Goal: Transaction & Acquisition: Purchase product/service

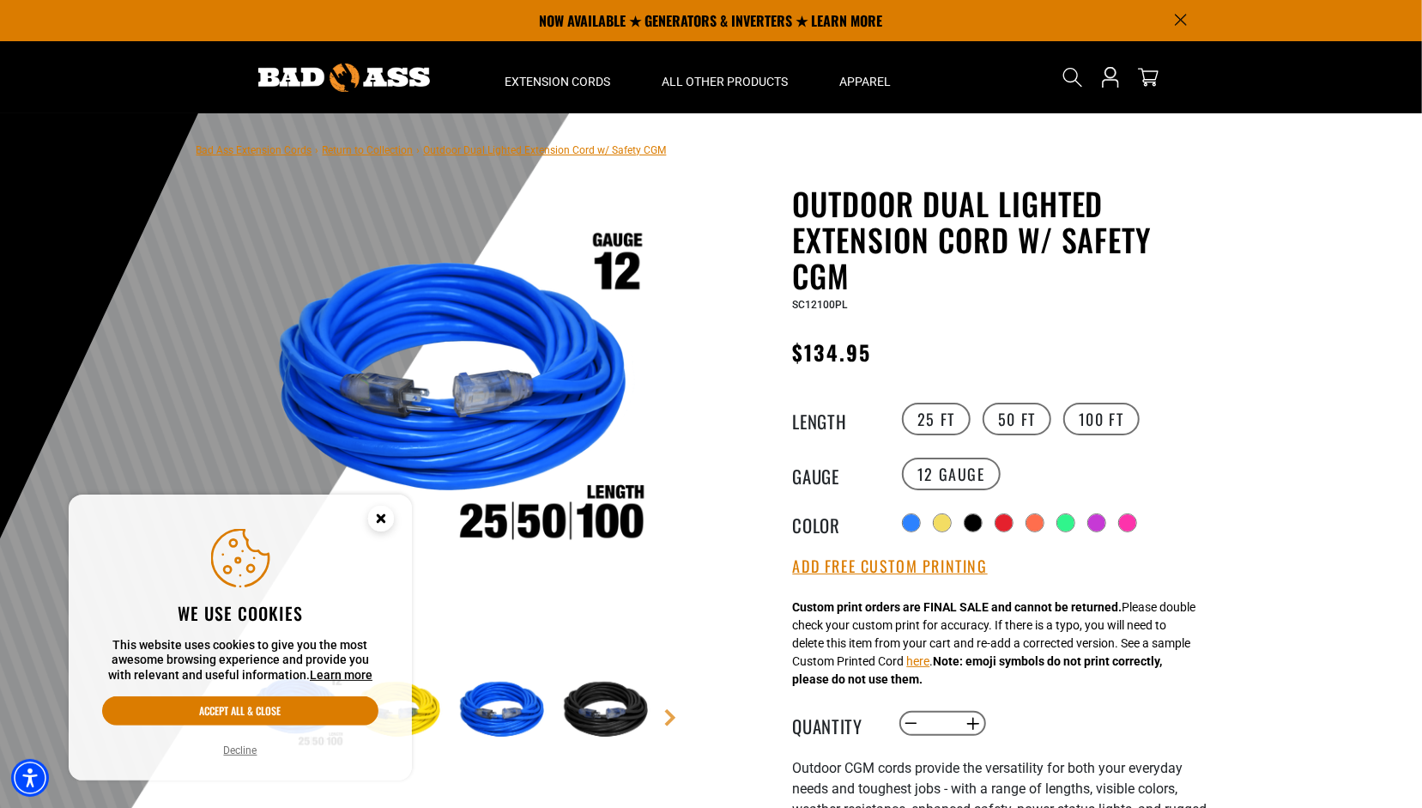
click at [240, 748] on button "Decline" at bounding box center [241, 750] width 44 height 17
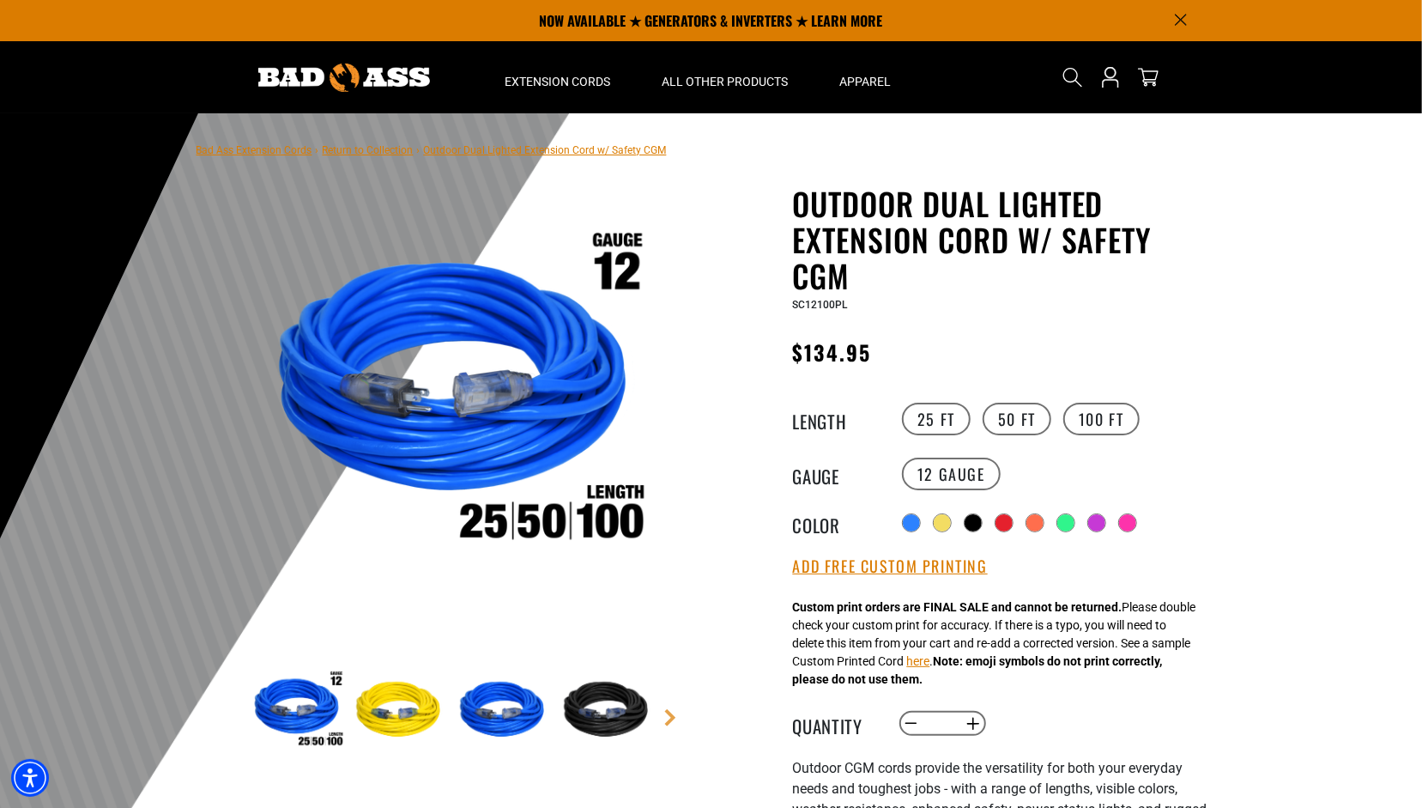
scroll to position [86, 0]
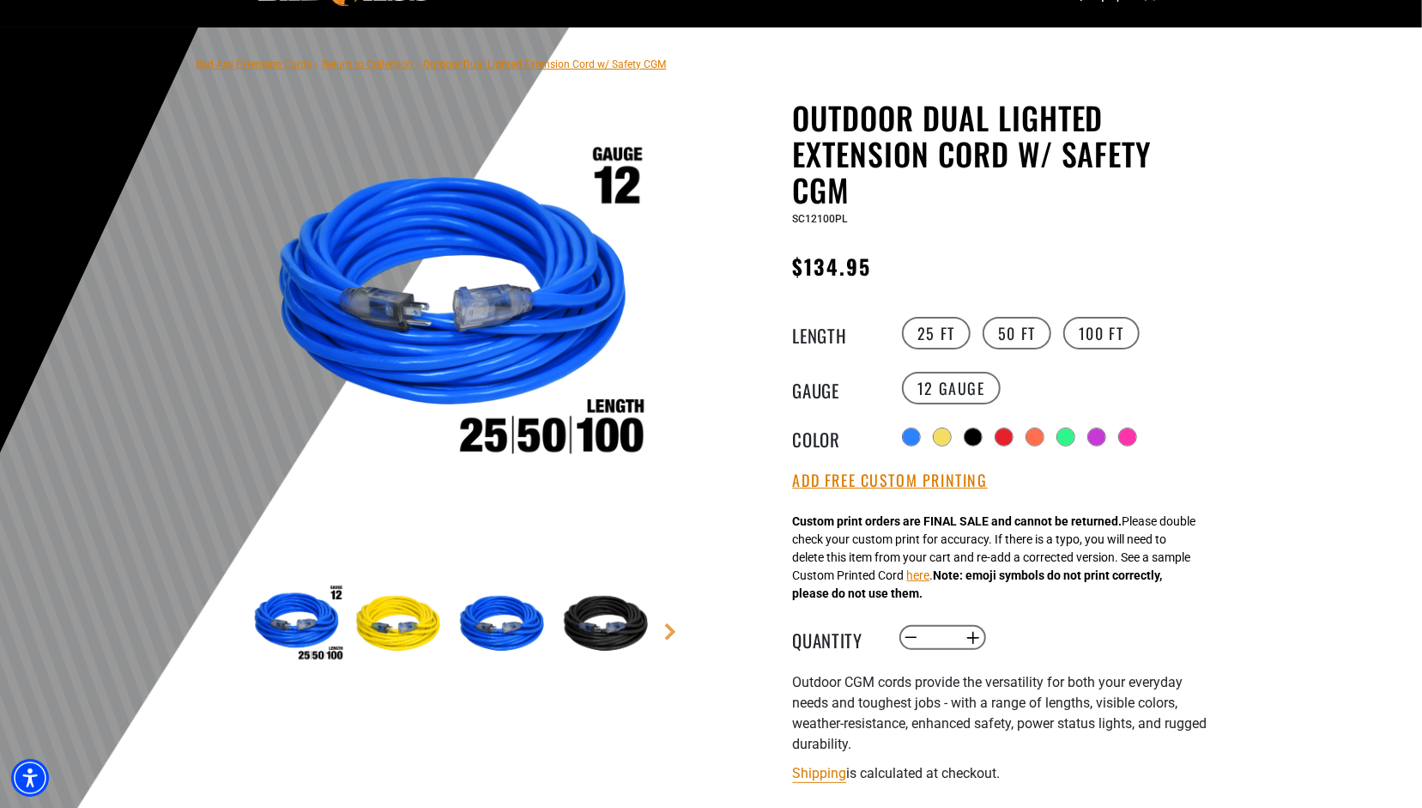
click at [398, 617] on img at bounding box center [401, 625] width 100 height 100
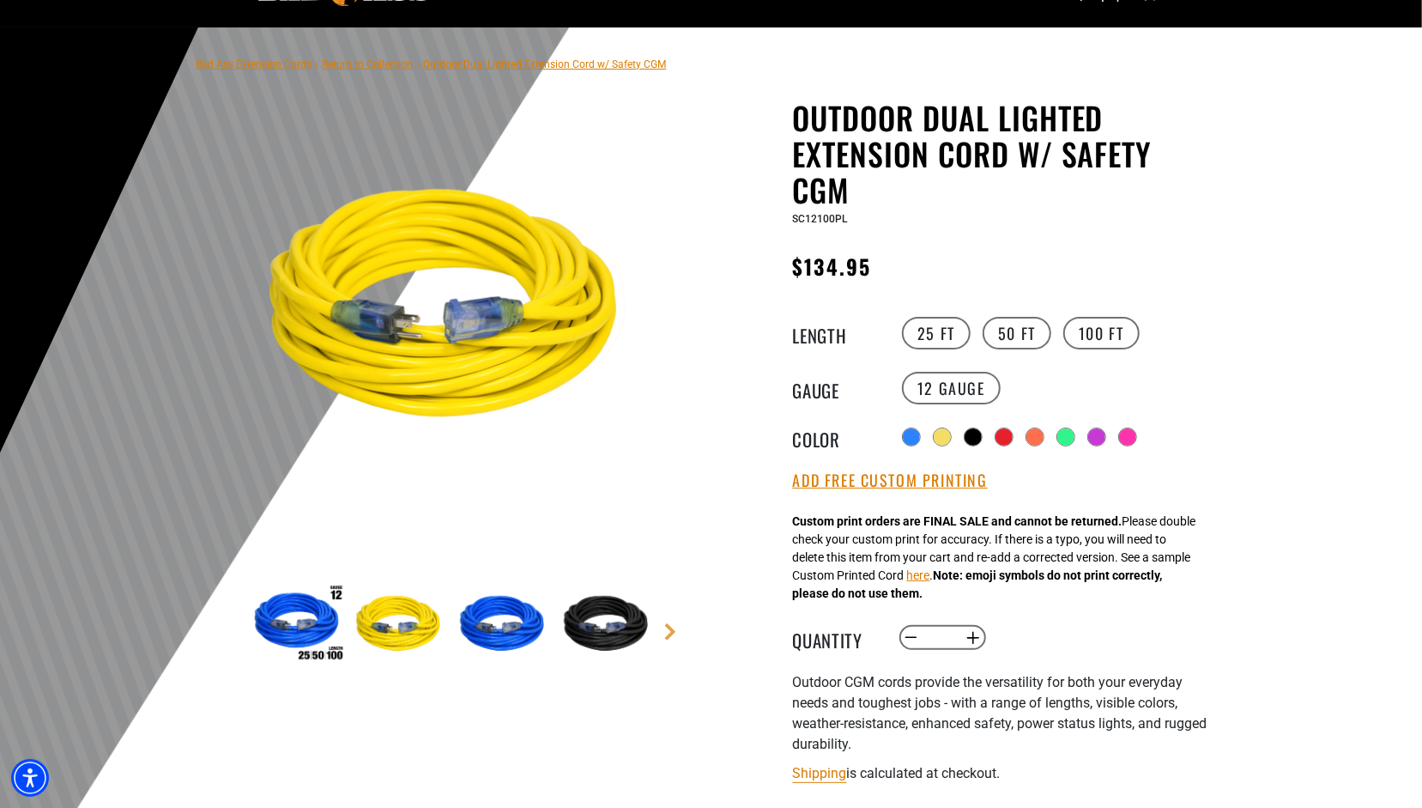
click at [294, 634] on img at bounding box center [297, 625] width 100 height 100
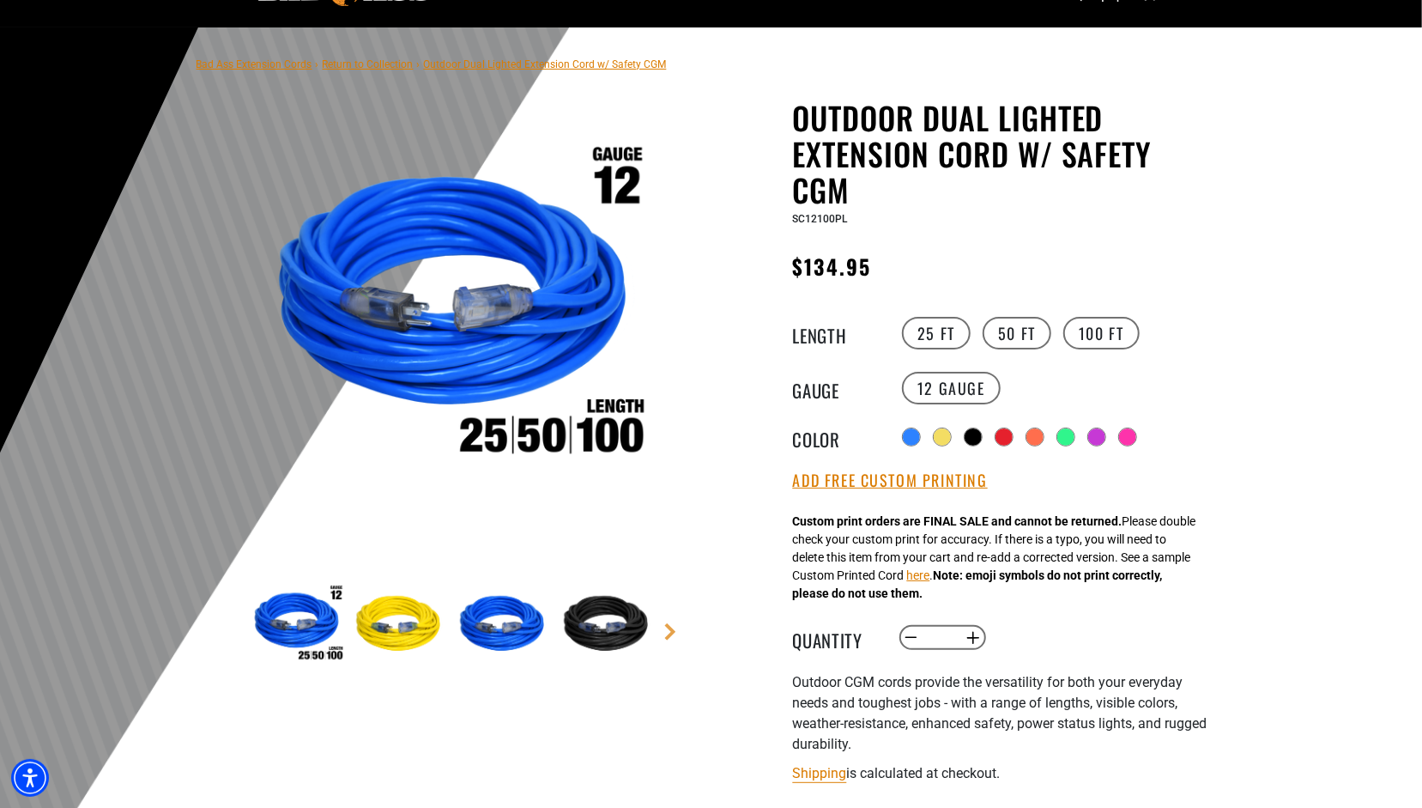
click at [482, 626] on img at bounding box center [505, 625] width 100 height 100
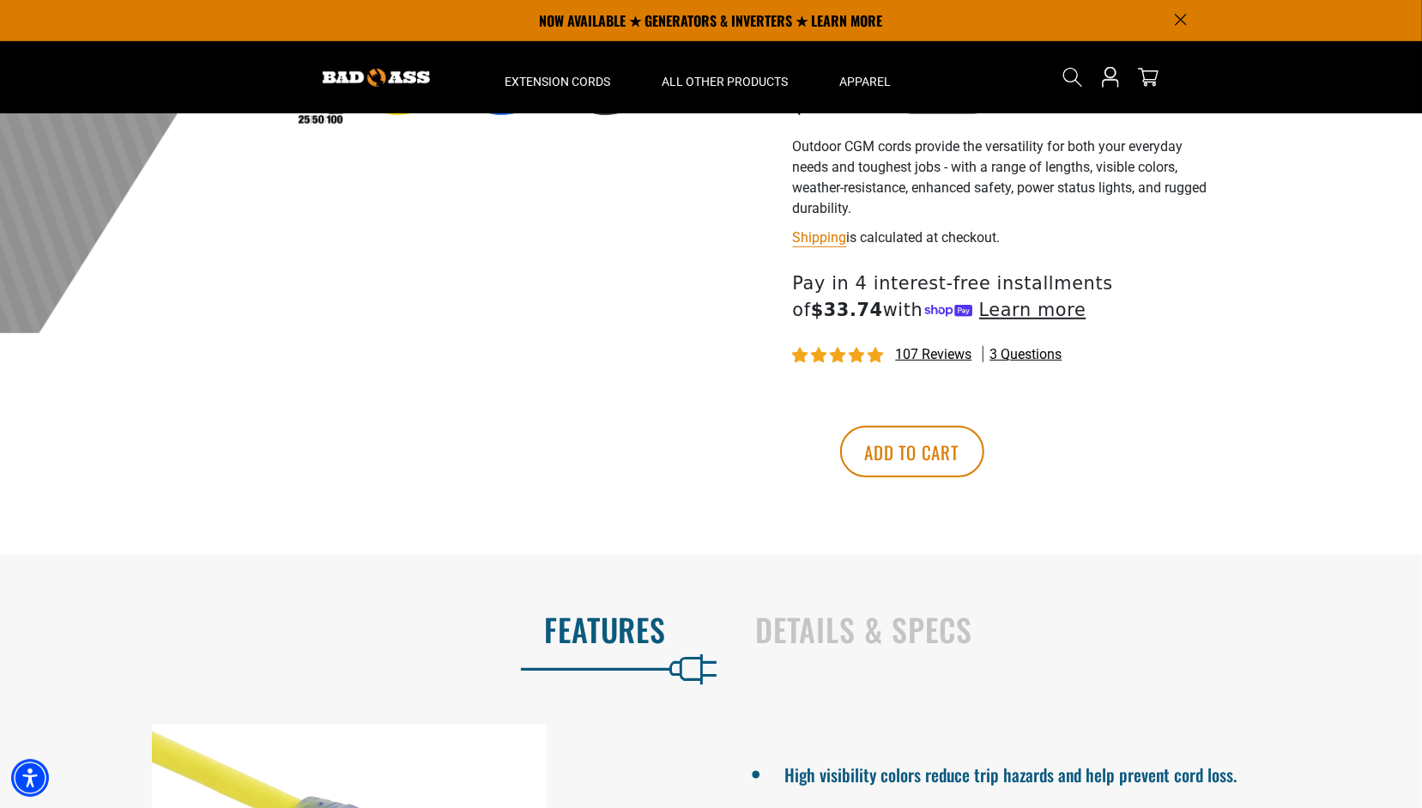
scroll to position [601, 0]
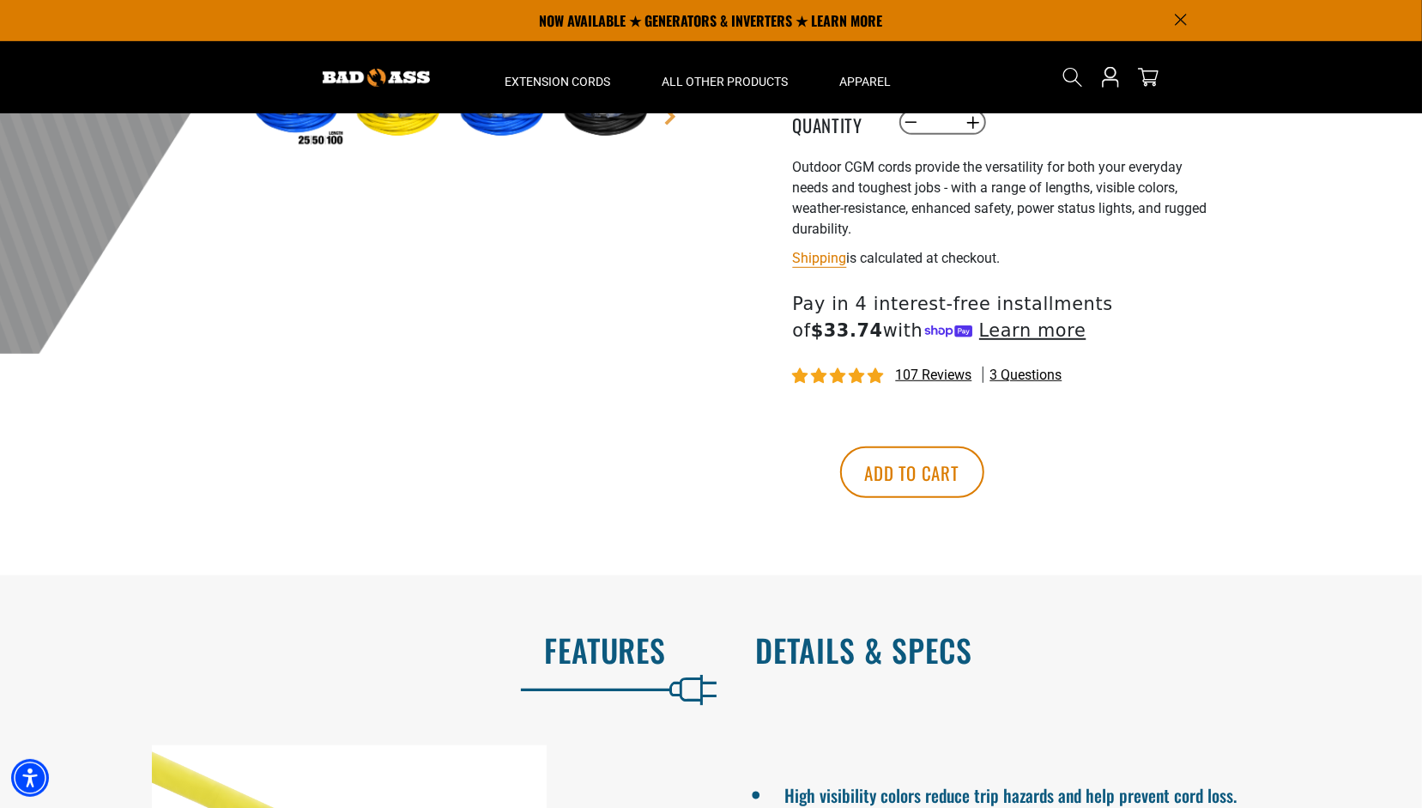
click at [857, 660] on h2 "Details & Specs" at bounding box center [1071, 650] width 631 height 36
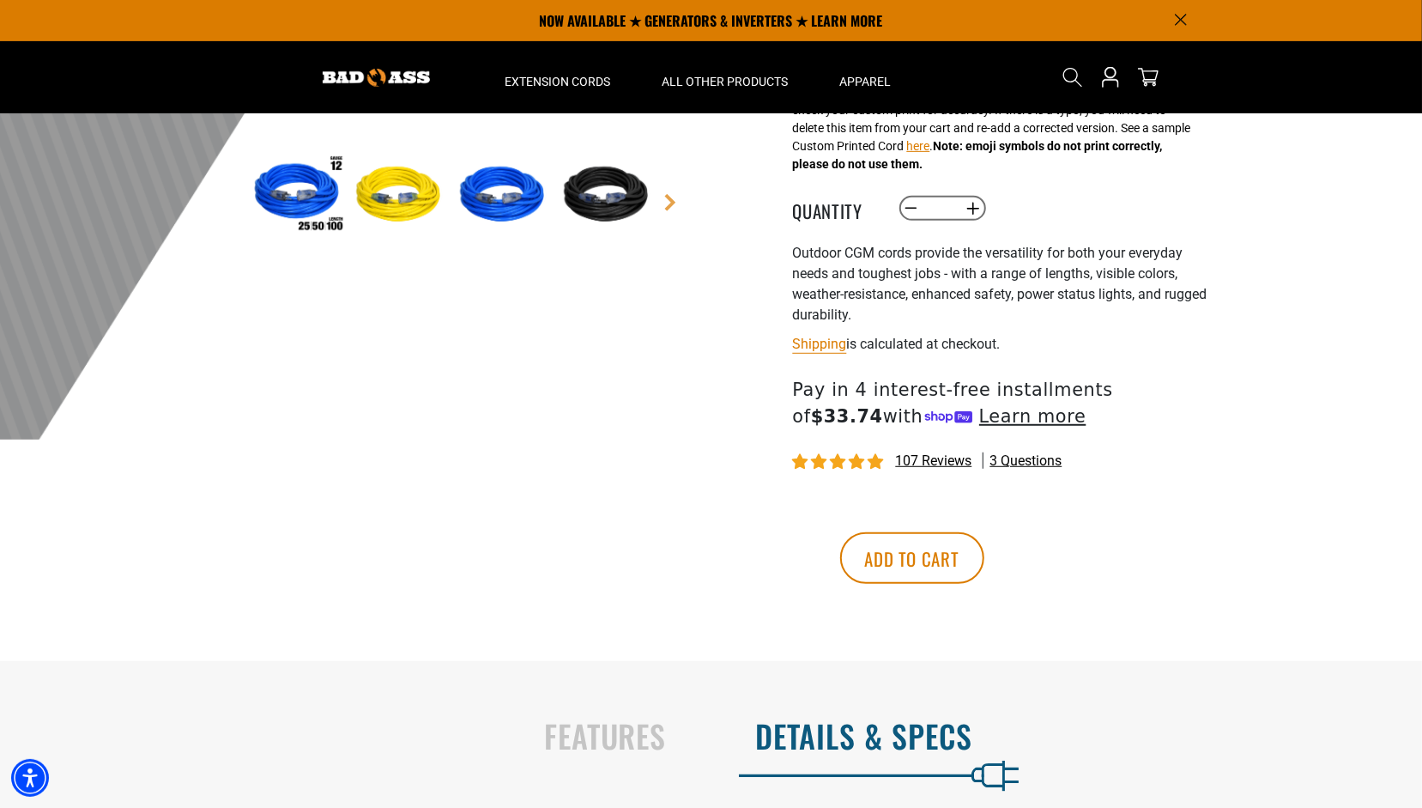
scroll to position [515, 0]
click at [589, 191] on img at bounding box center [609, 196] width 100 height 100
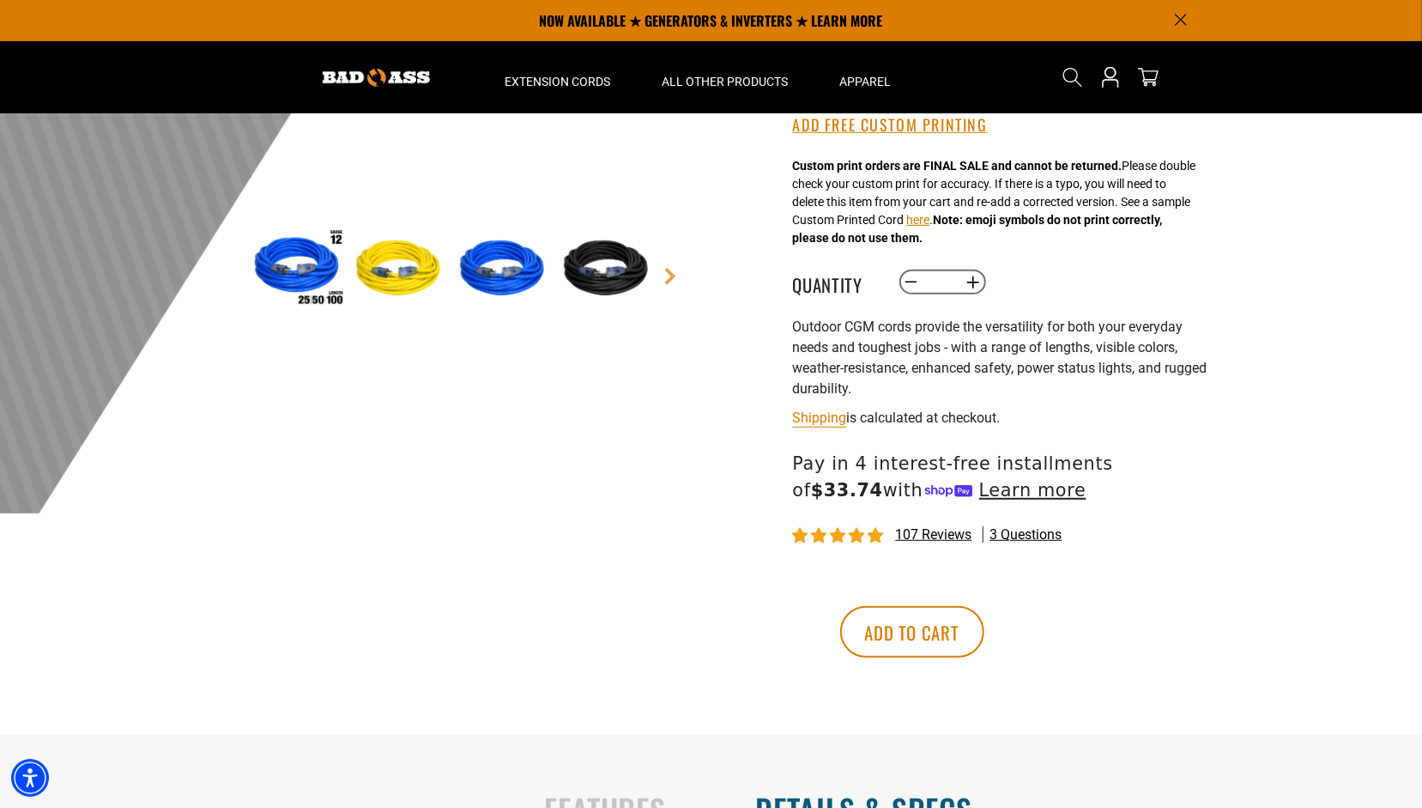
scroll to position [257, 0]
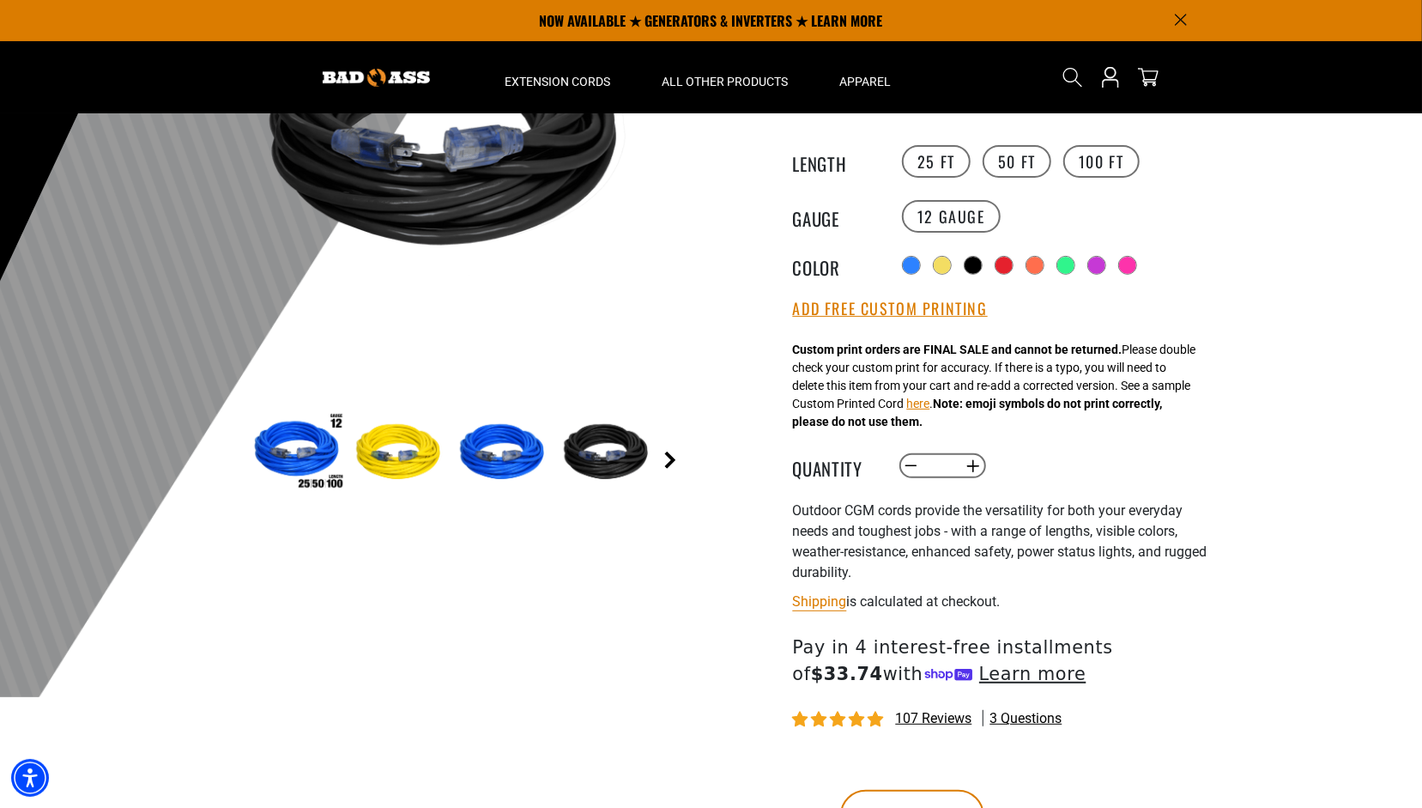
click at [668, 453] on link "Next" at bounding box center [670, 459] width 17 height 17
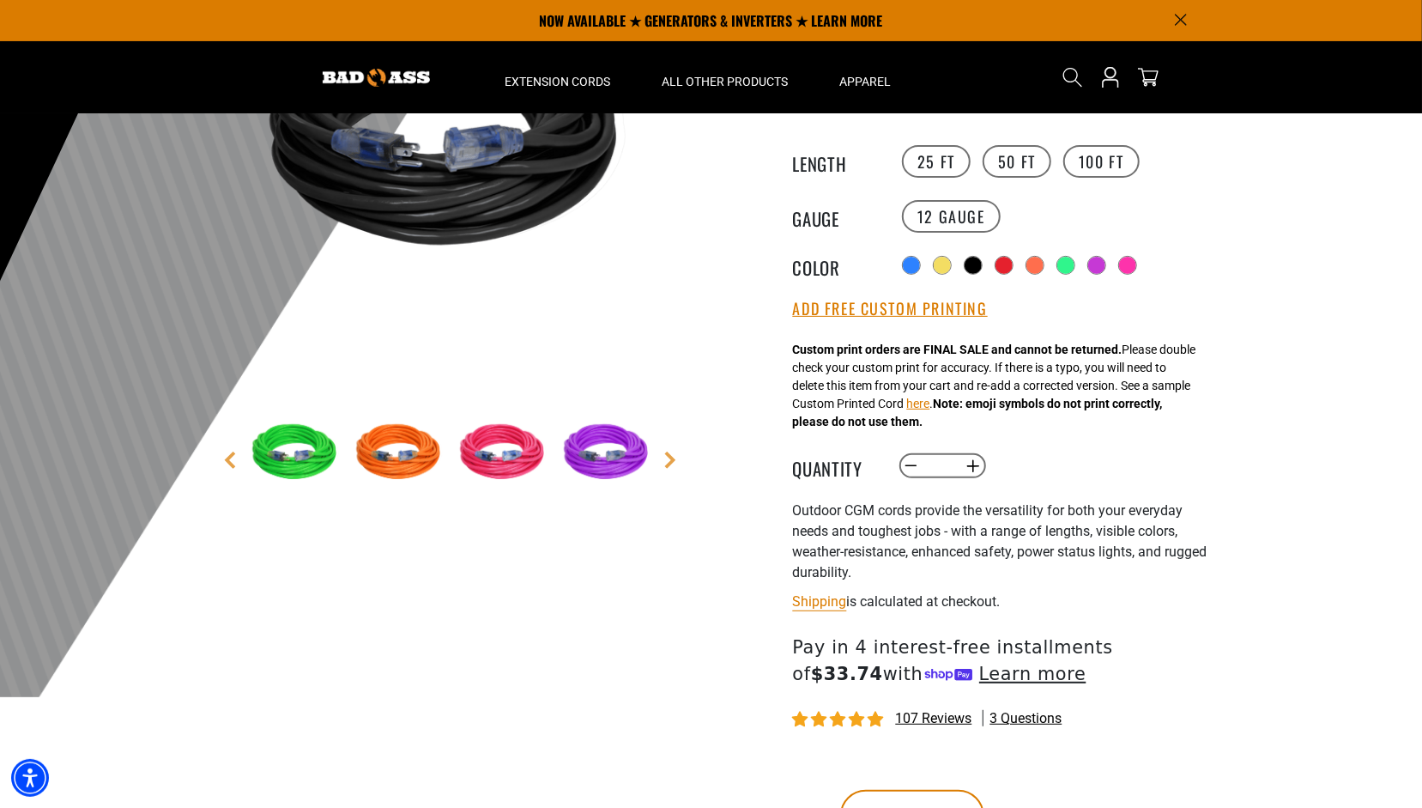
click at [512, 439] on img at bounding box center [505, 453] width 100 height 100
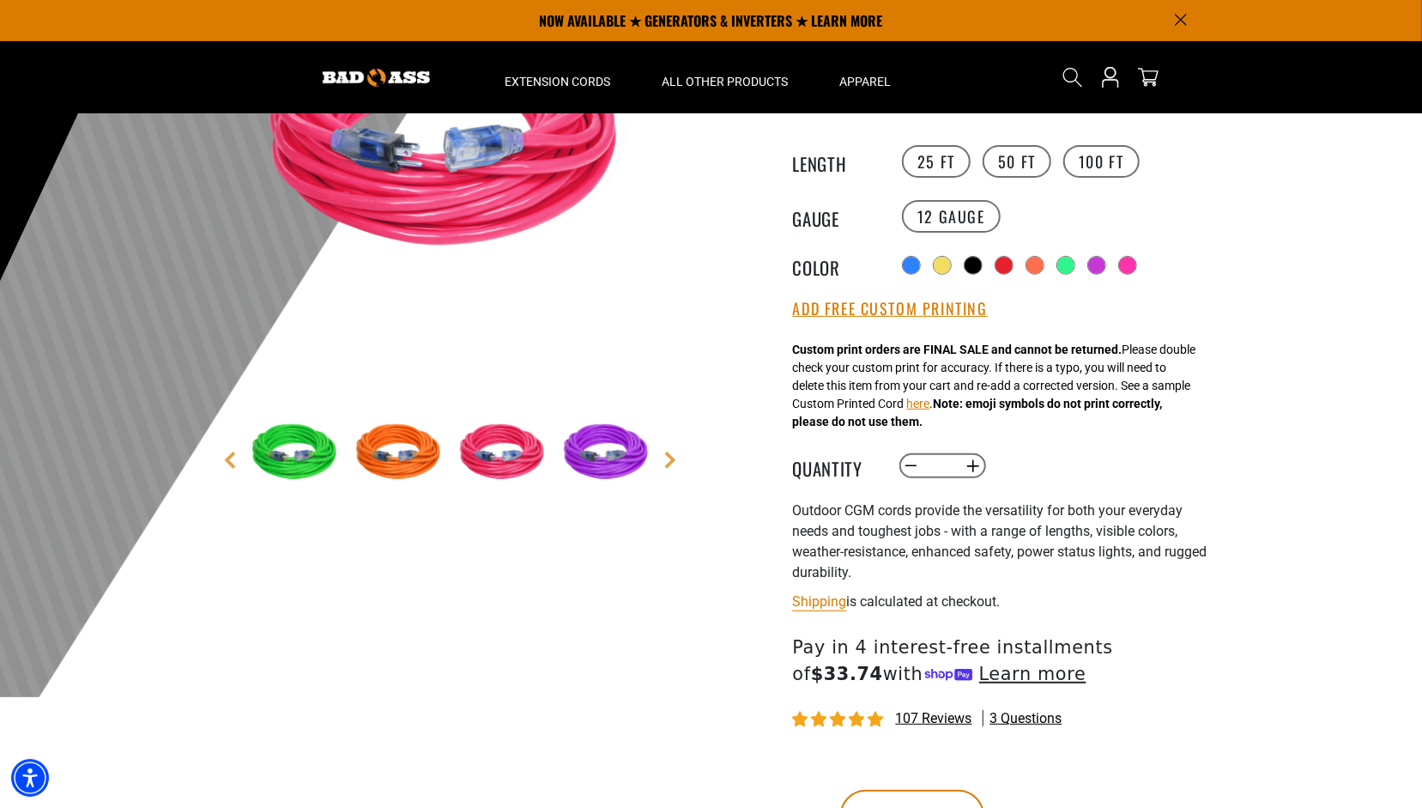
click at [604, 457] on img at bounding box center [609, 453] width 100 height 100
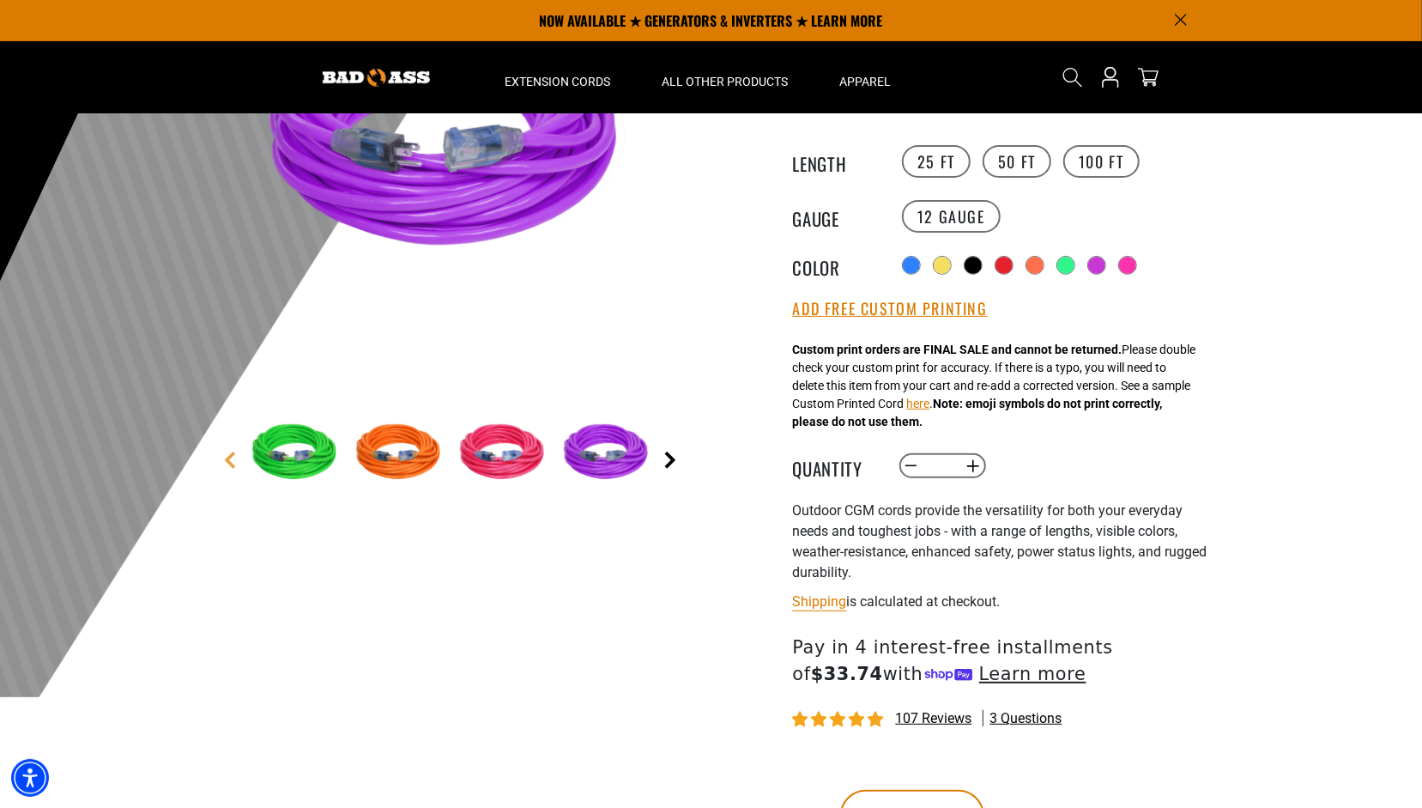
click at [667, 452] on link "Next" at bounding box center [670, 459] width 17 height 17
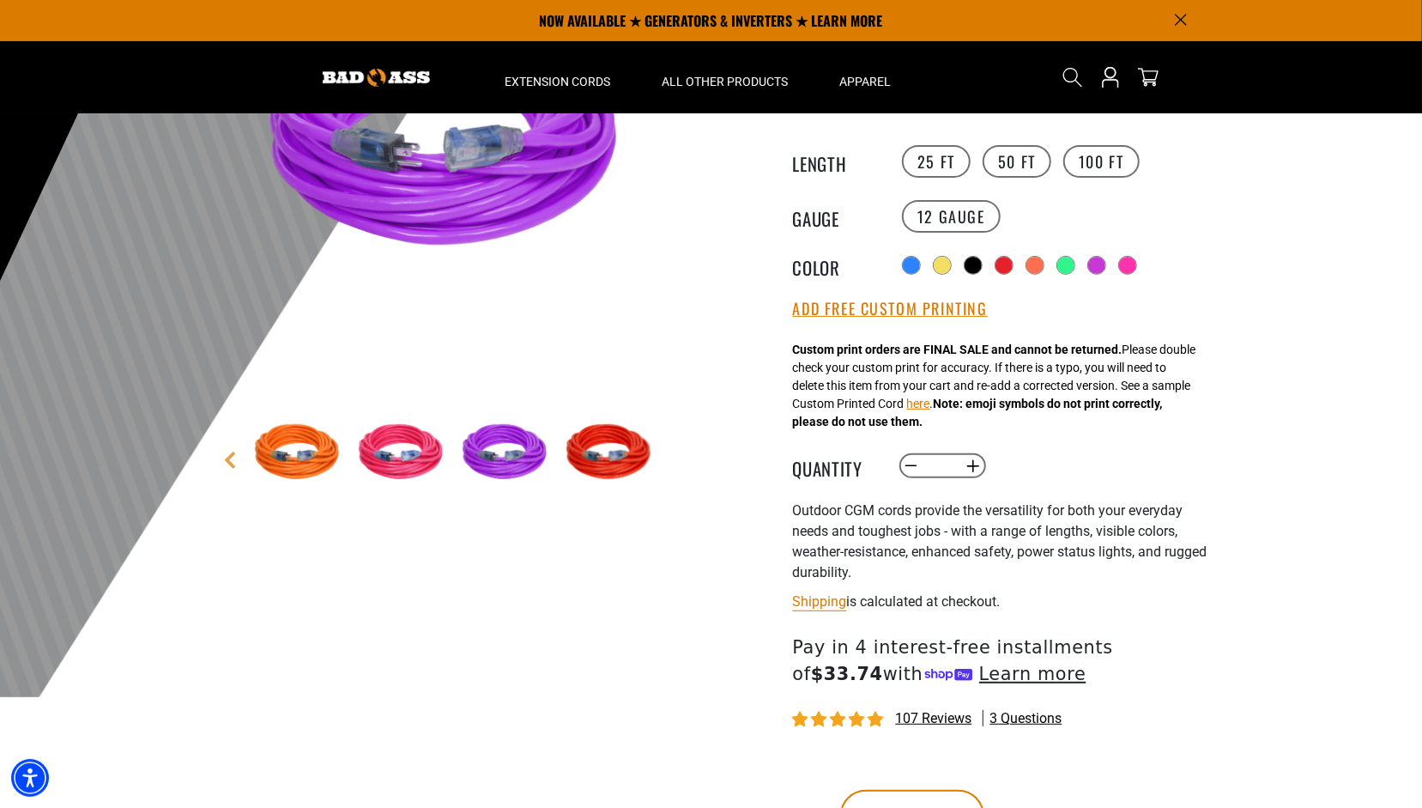
click at [622, 457] on img at bounding box center [611, 453] width 100 height 100
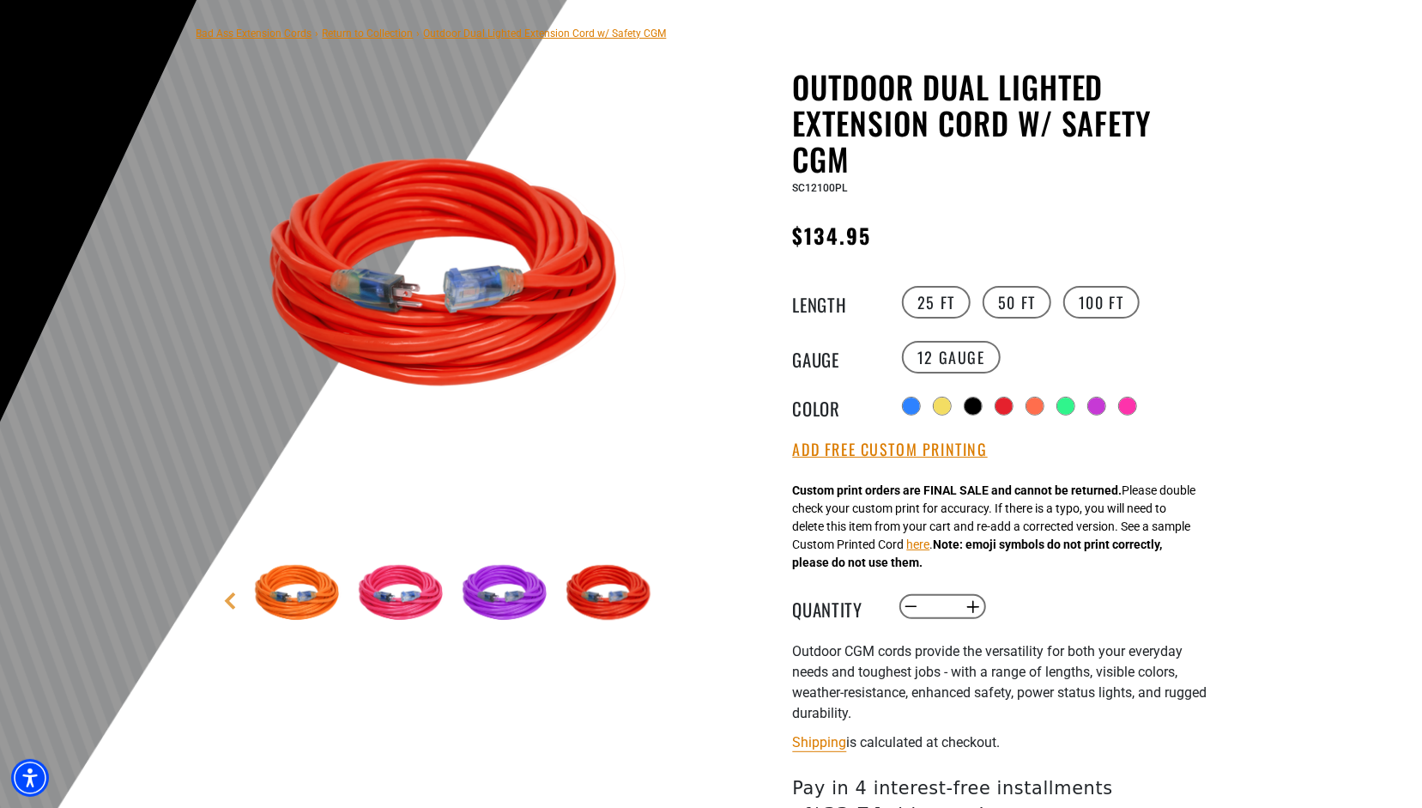
scroll to position [0, 0]
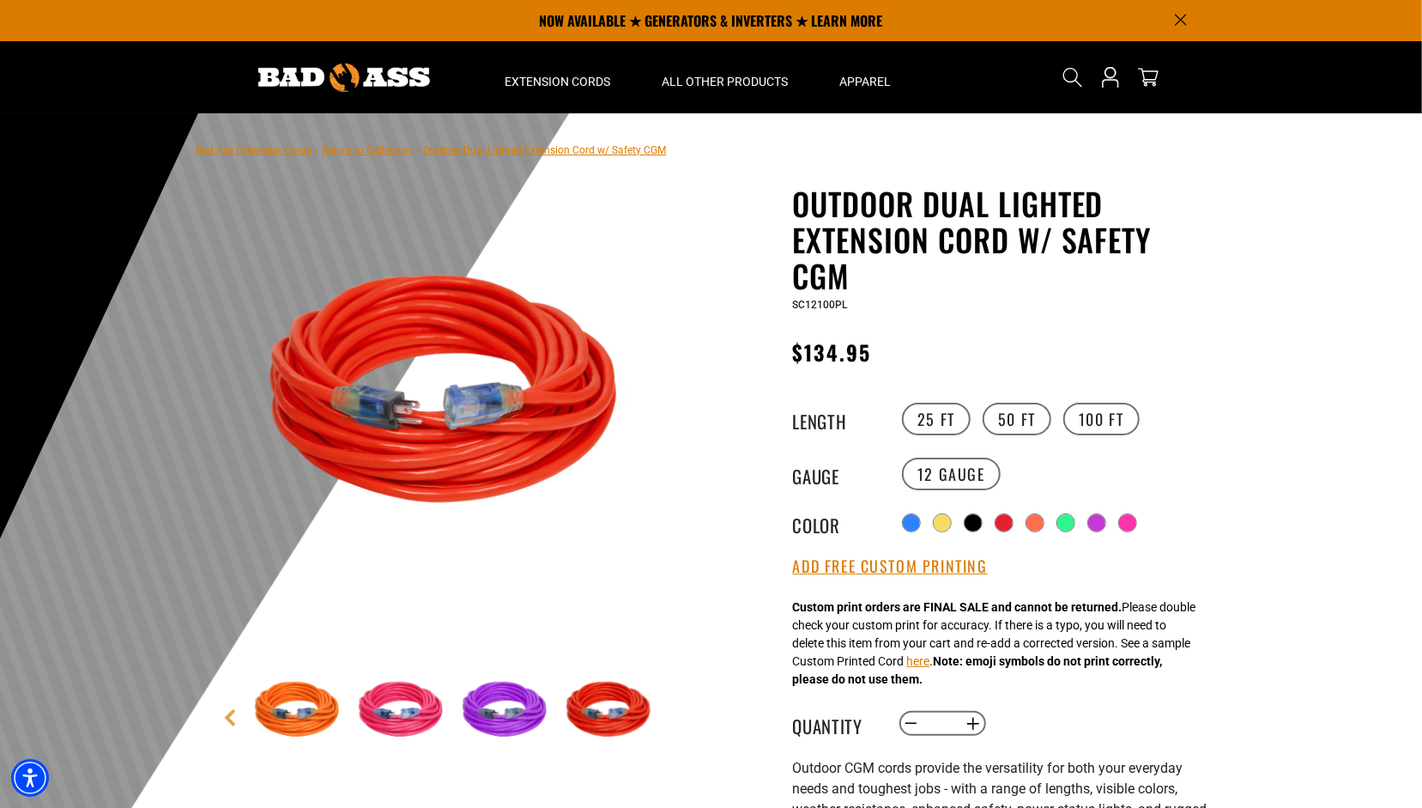
click at [641, 677] on img at bounding box center [611, 711] width 100 height 100
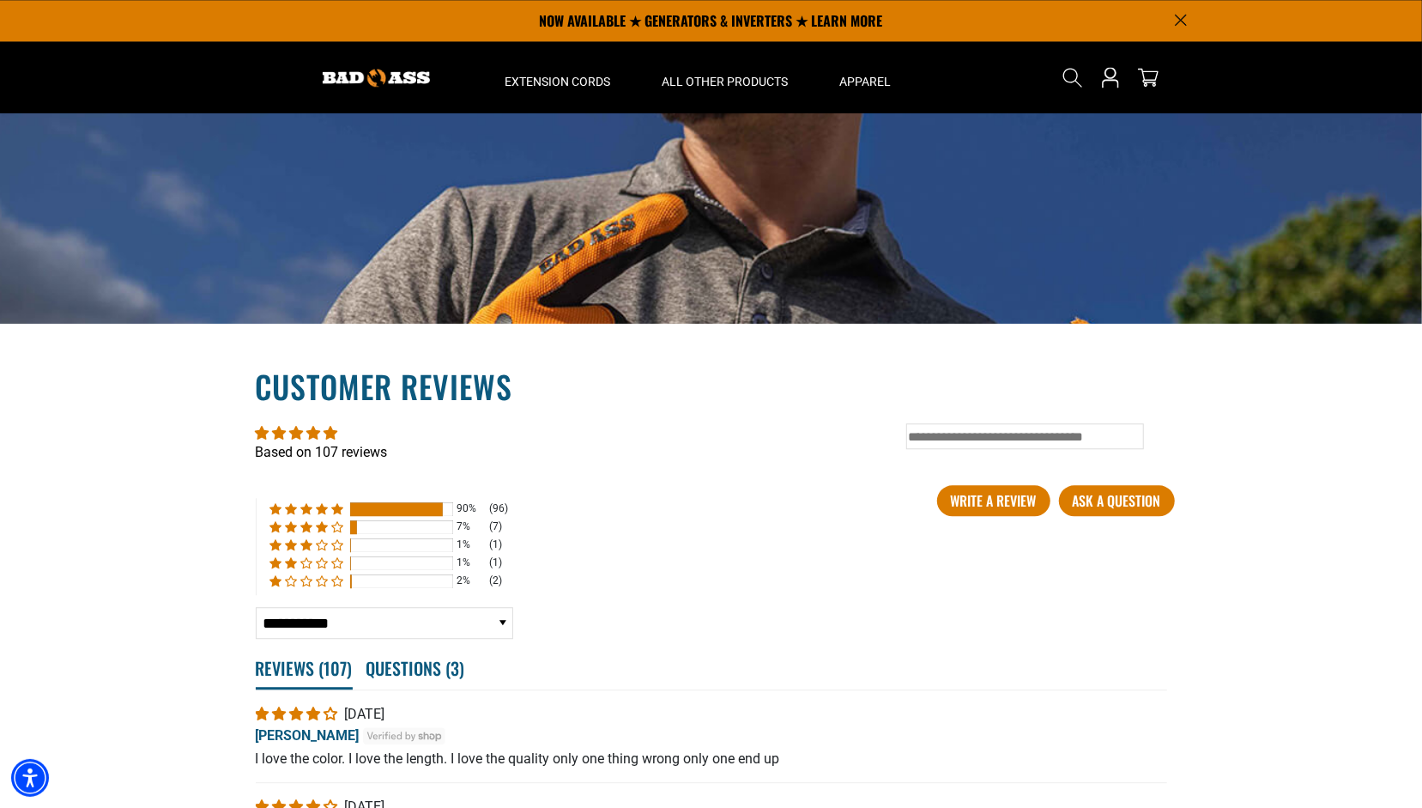
scroll to position [2571, 0]
